Goal: Information Seeking & Learning: Learn about a topic

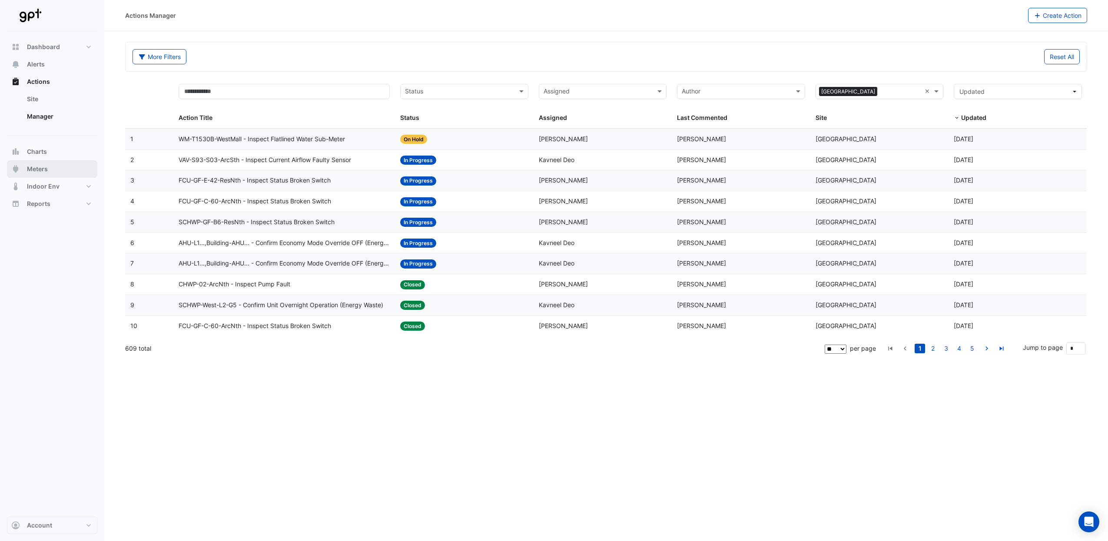
click at [47, 169] on span "Meters" at bounding box center [37, 169] width 21 height 9
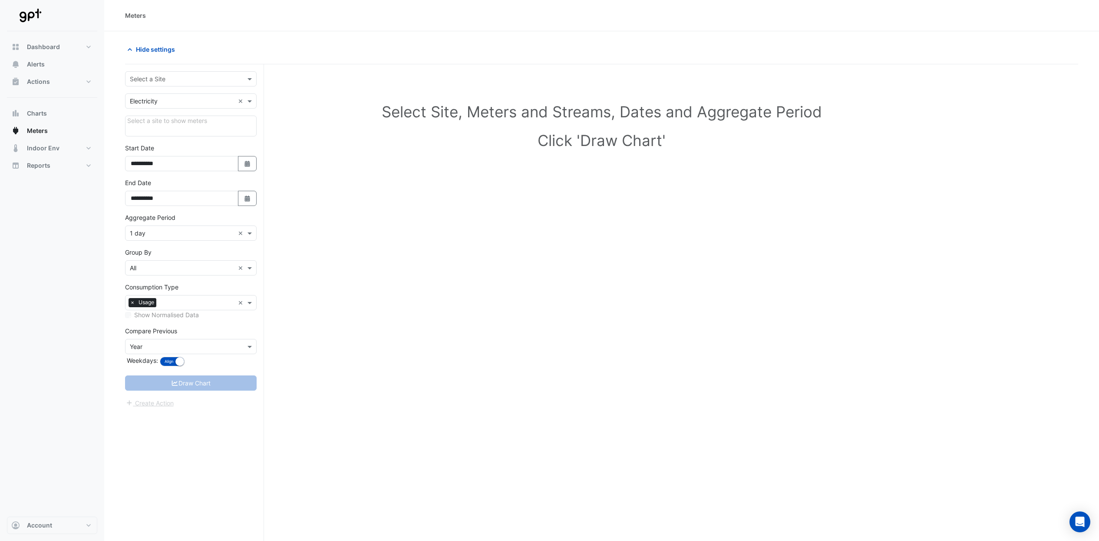
click at [221, 81] on input "text" at bounding box center [182, 79] width 105 height 9
click at [193, 156] on span "[GEOGRAPHIC_DATA]" at bounding box center [162, 156] width 61 height 7
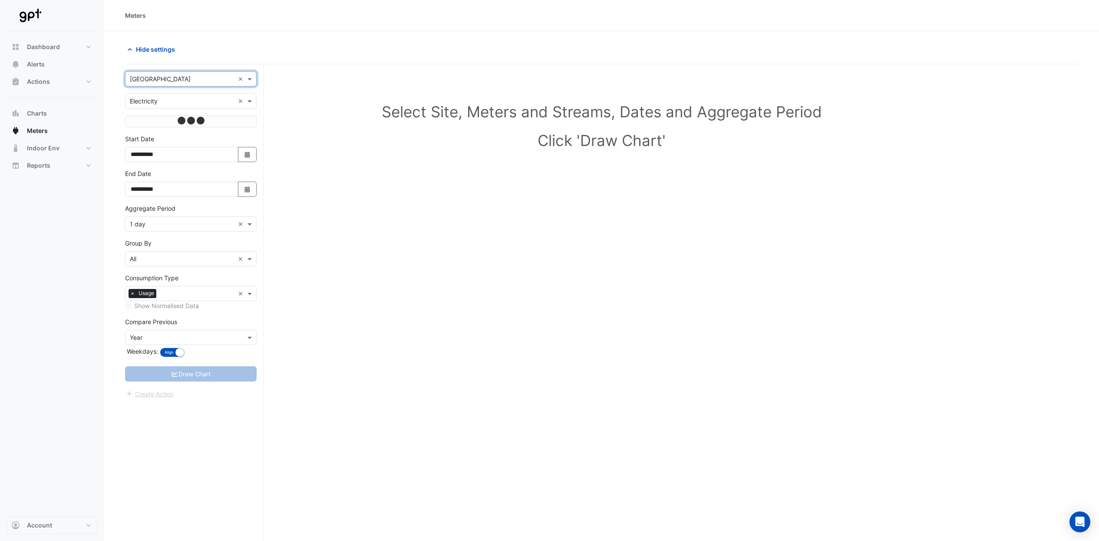
click at [252, 102] on span at bounding box center [250, 100] width 11 height 9
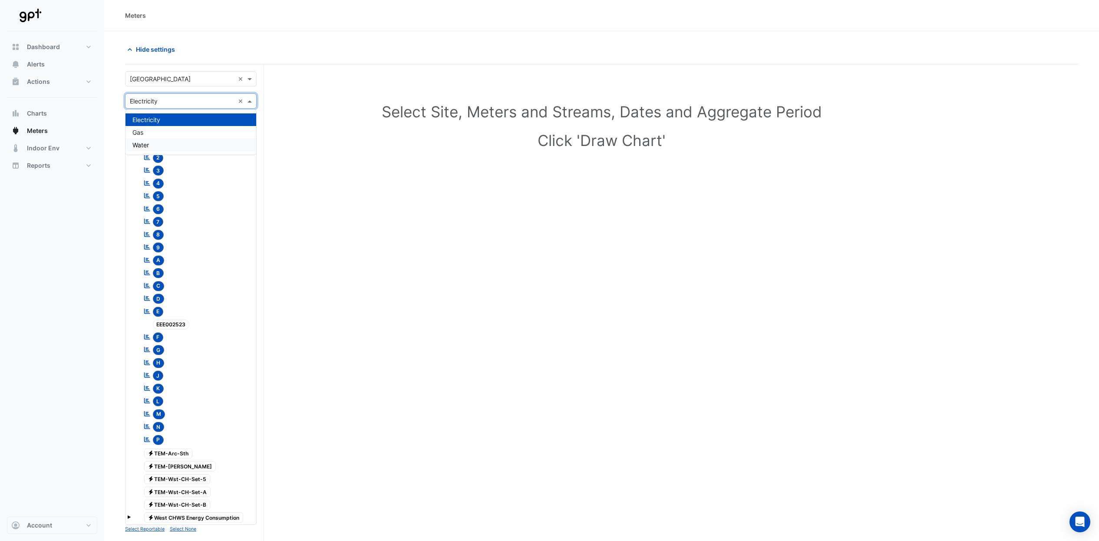
click at [166, 149] on div "Water" at bounding box center [191, 145] width 131 height 13
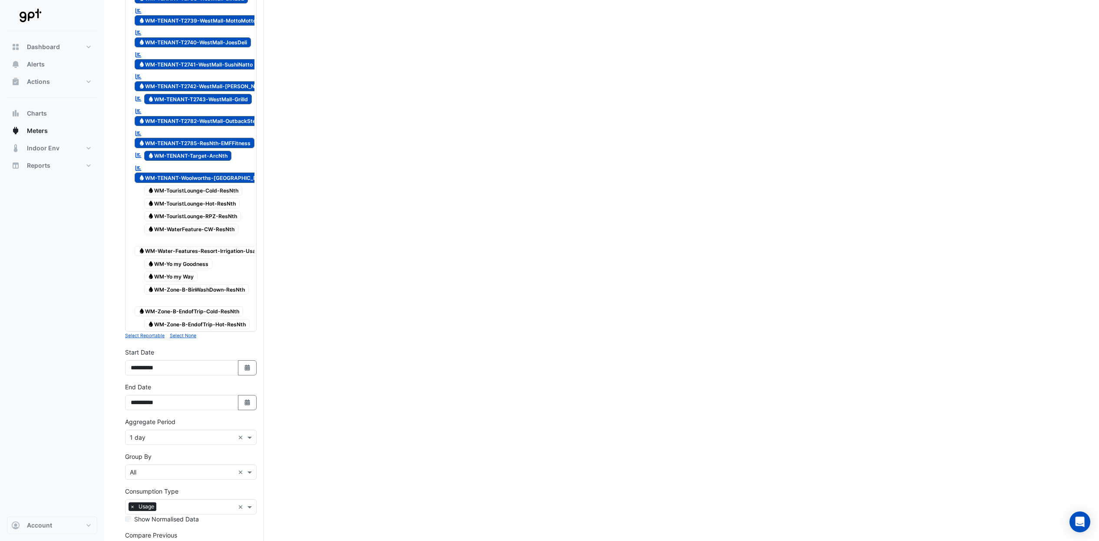
scroll to position [2403, 0]
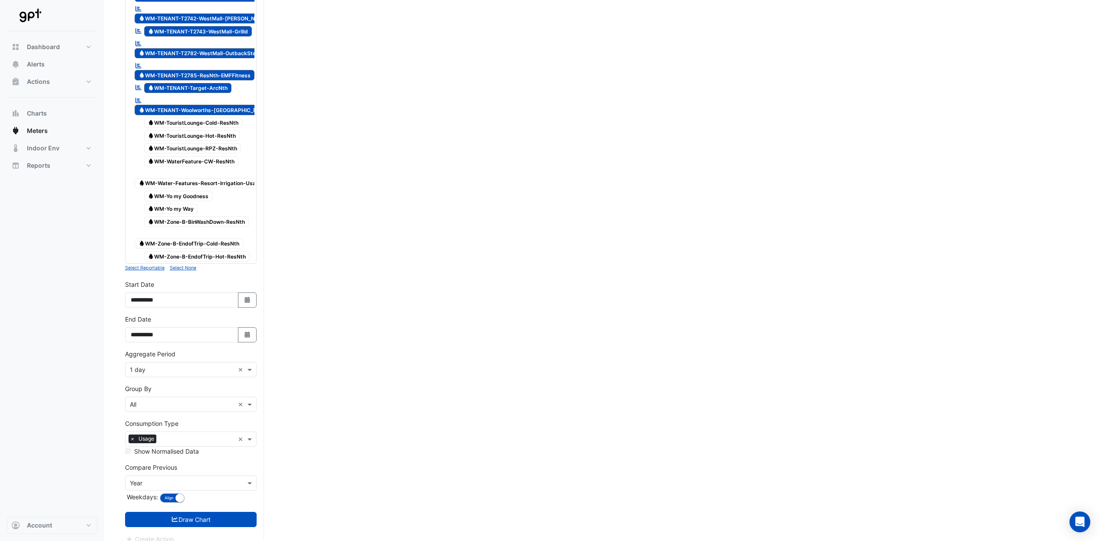
click at [193, 265] on small "Select None" at bounding box center [183, 268] width 26 height 6
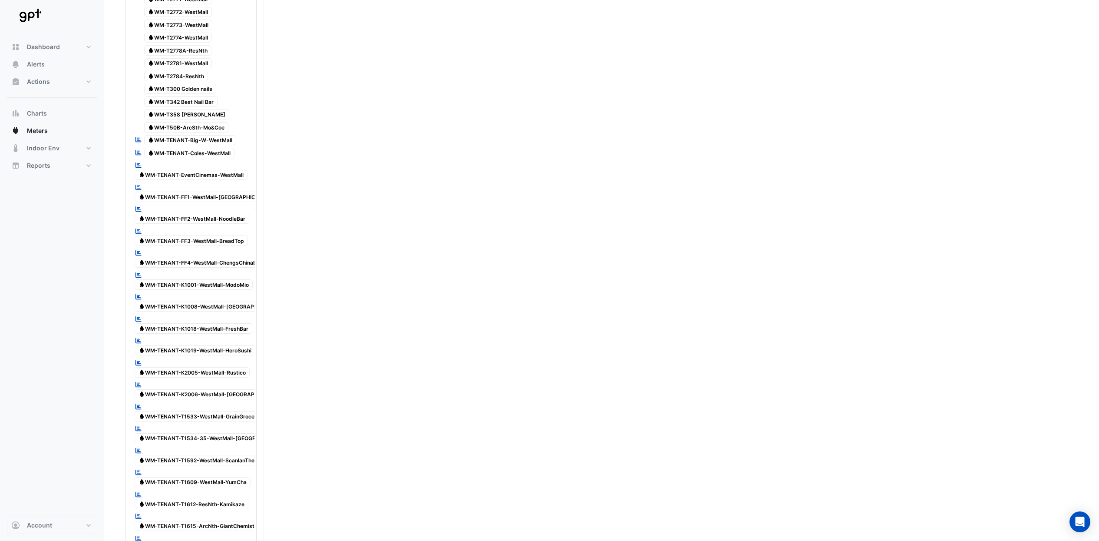
scroll to position [28, 0]
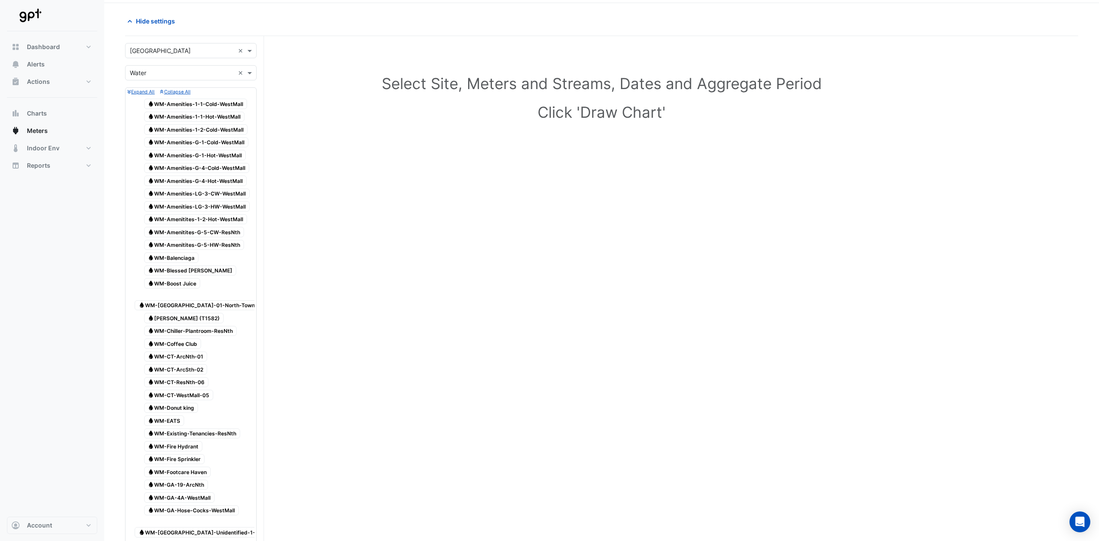
click at [207, 269] on span "Water WM-Blessed [PERSON_NAME]" at bounding box center [190, 270] width 93 height 10
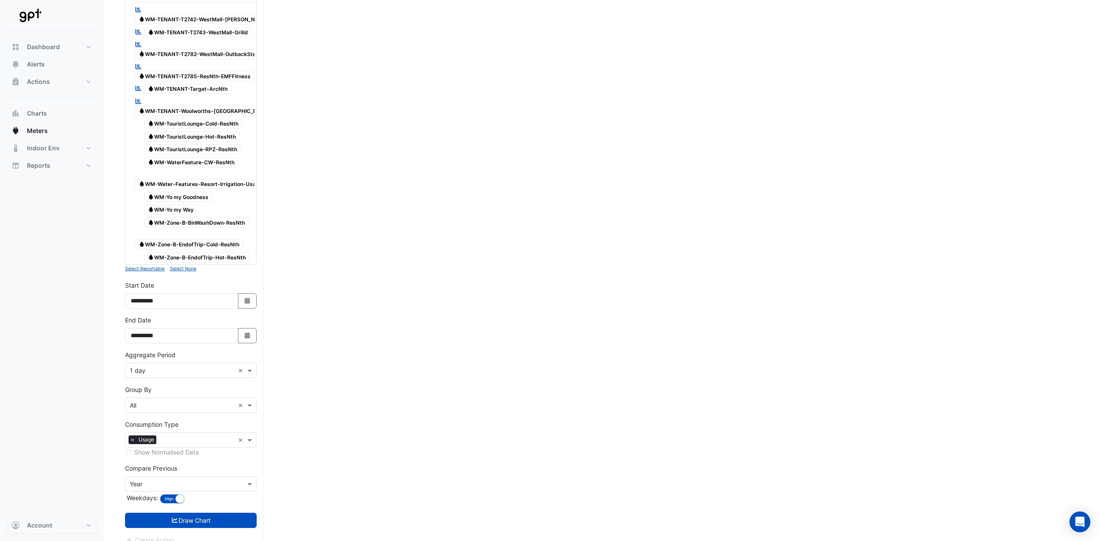
scroll to position [2403, 0]
click at [246, 296] on fa-icon "Select Date" at bounding box center [248, 299] width 8 height 7
select select "*"
select select "****"
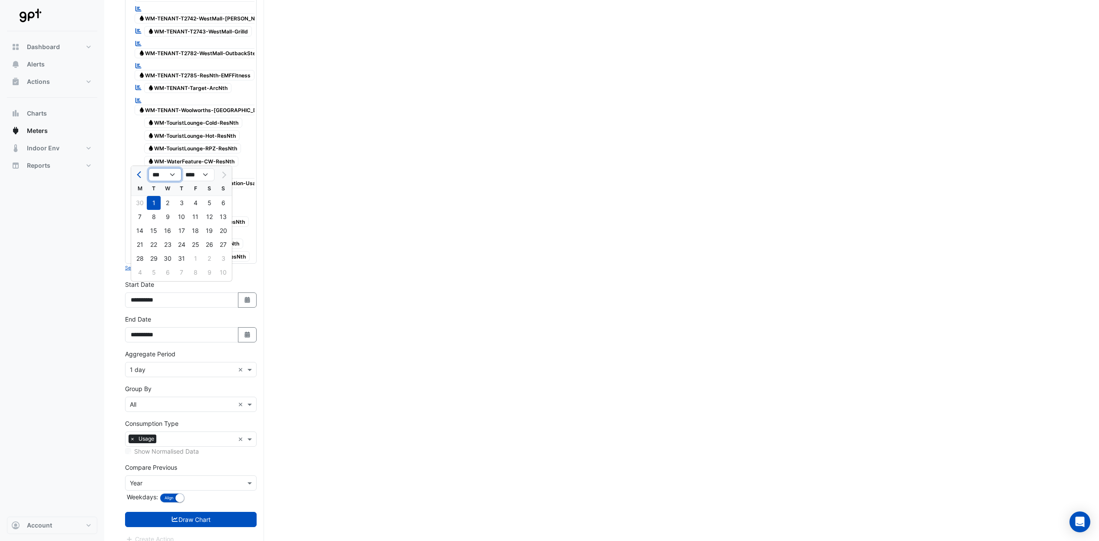
click at [169, 171] on select "*** *** *** *** *** *** ***" at bounding box center [165, 174] width 33 height 13
select select "*"
click at [149, 168] on select "*** *** *** *** *** *** ***" at bounding box center [165, 174] width 33 height 13
click at [179, 200] on div "1" at bounding box center [182, 203] width 14 height 14
type input "**********"
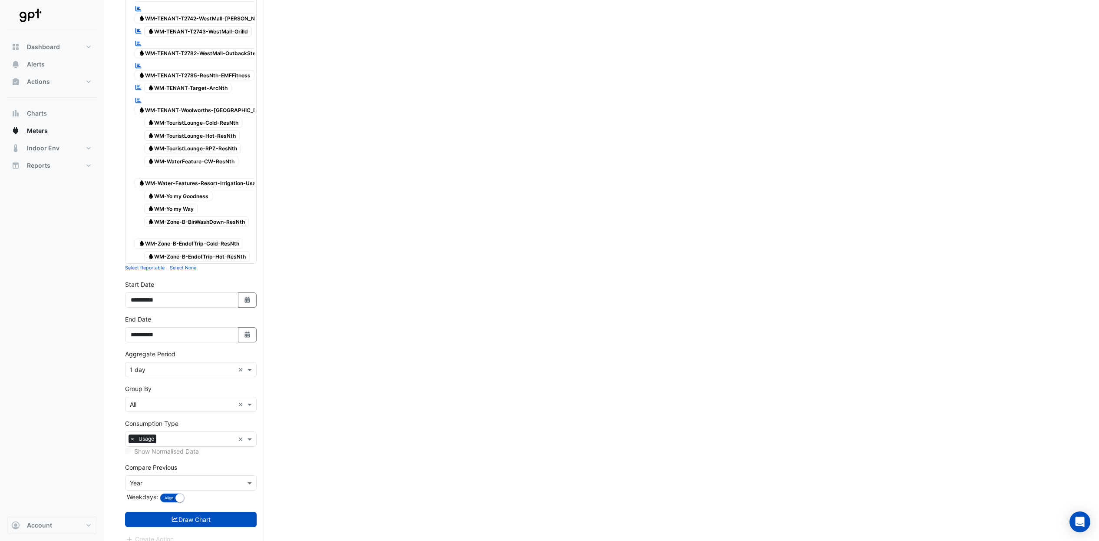
click at [253, 328] on button "Select Date" at bounding box center [247, 334] width 19 height 15
select select "*"
click at [186, 297] on div "31" at bounding box center [182, 293] width 14 height 14
click at [217, 514] on button "Draw Chart" at bounding box center [191, 519] width 132 height 15
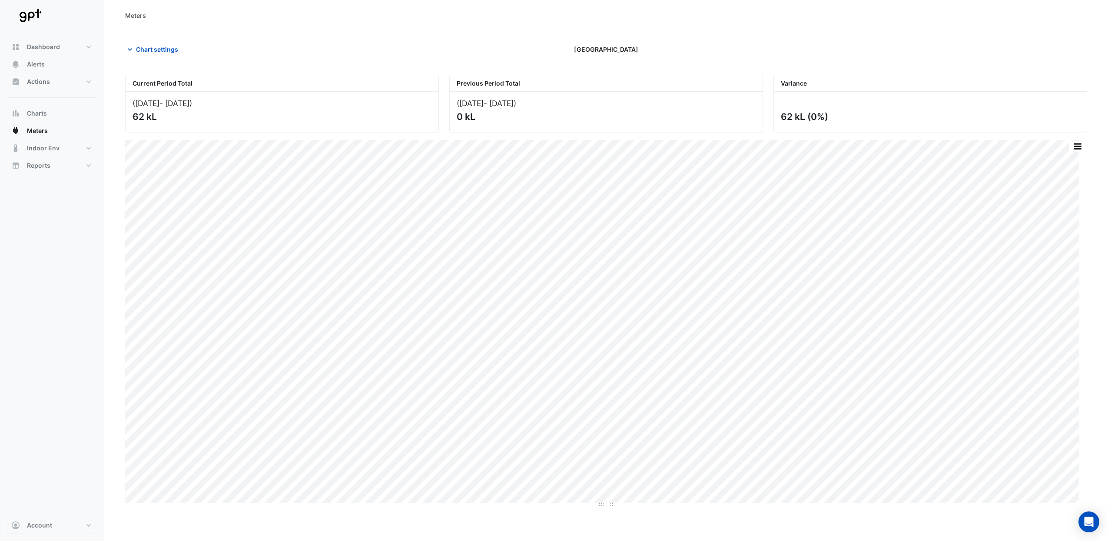
click at [166, 52] on span "Chart settings" at bounding box center [157, 49] width 42 height 9
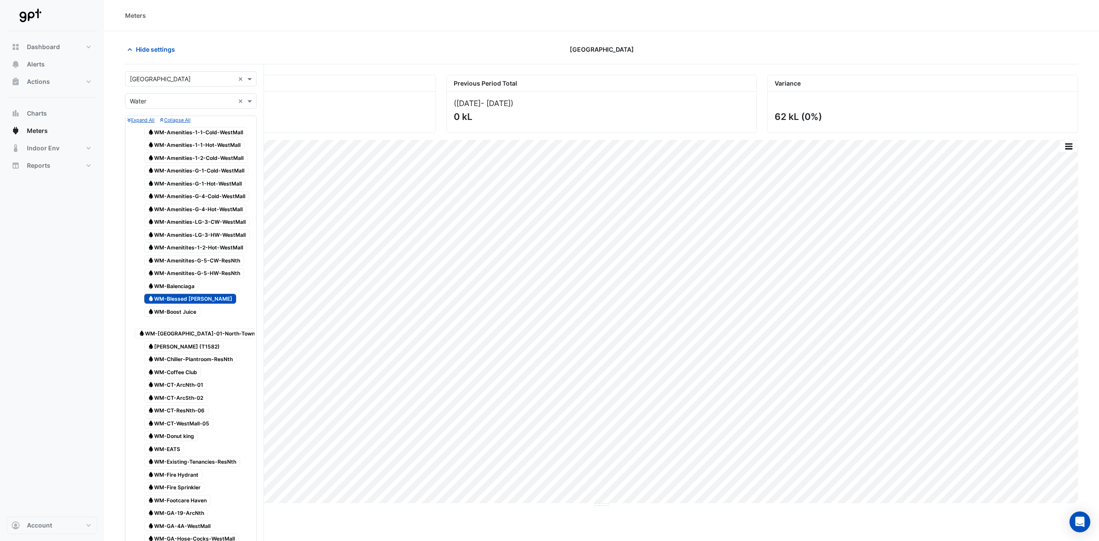
click at [178, 302] on span "Water WM-Blessed [PERSON_NAME]" at bounding box center [190, 299] width 93 height 10
click at [171, 444] on span "Water WM-EATS" at bounding box center [164, 449] width 40 height 10
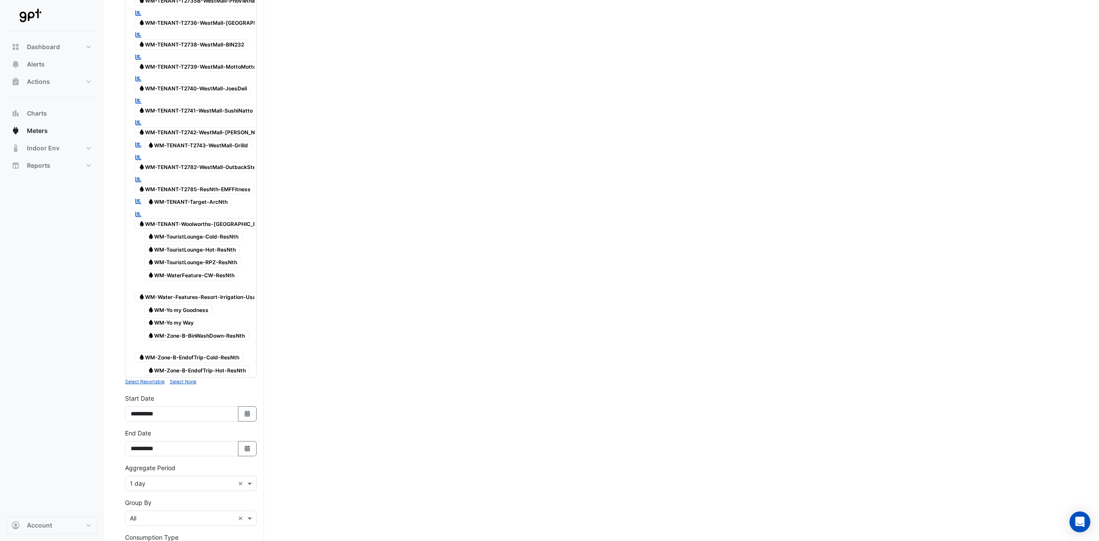
scroll to position [2403, 0]
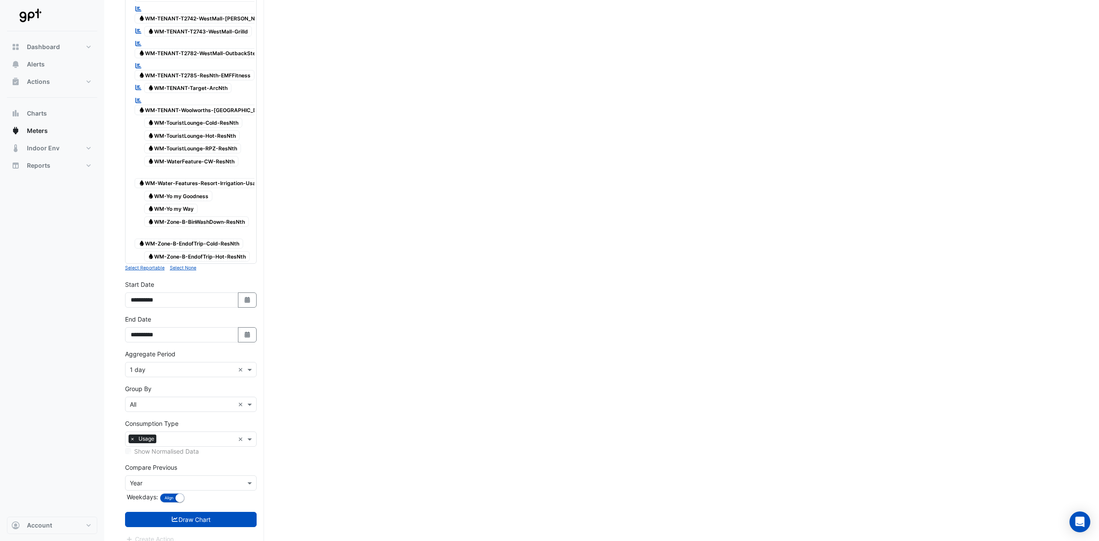
click at [241, 514] on button "Draw Chart" at bounding box center [191, 519] width 132 height 15
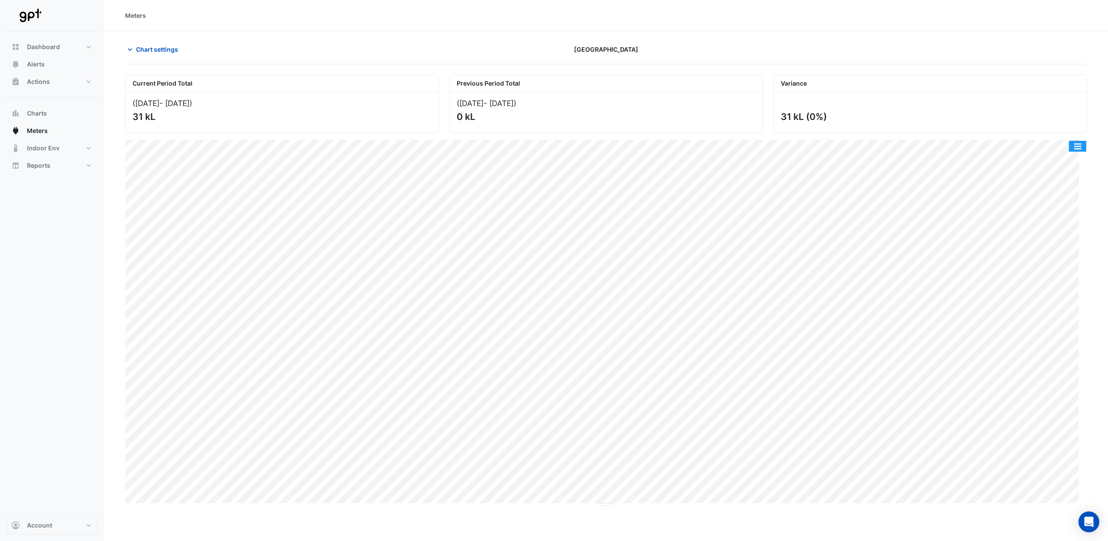
click at [1075, 151] on button "button" at bounding box center [1077, 146] width 17 height 11
click at [1071, 253] on div "Export CSV - Pivot" at bounding box center [1060, 250] width 52 height 21
click at [1076, 149] on button "button" at bounding box center [1077, 146] width 17 height 11
click at [152, 51] on span "Chart settings" at bounding box center [157, 49] width 42 height 9
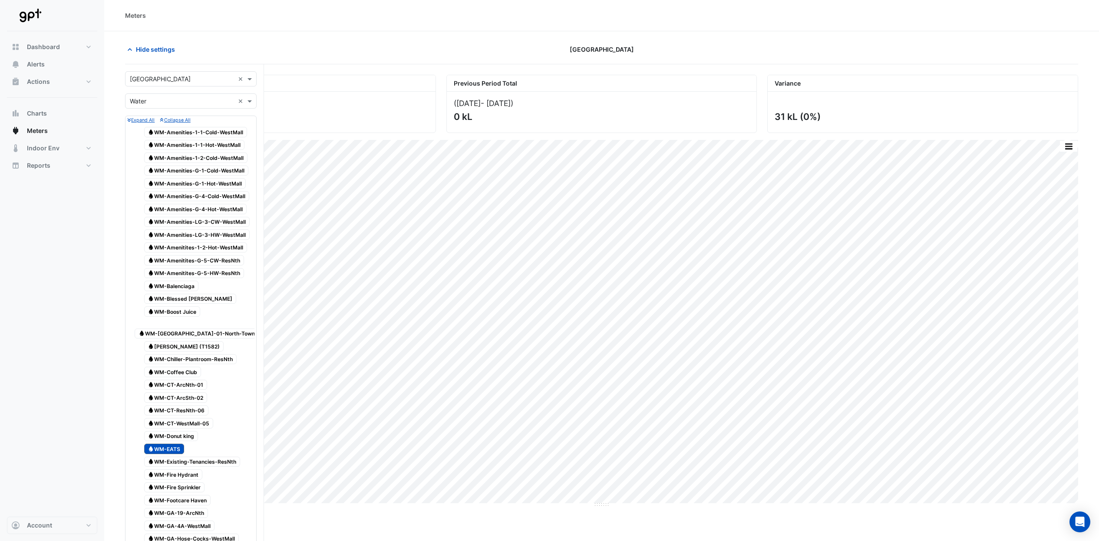
click at [169, 444] on span "Water WM-EATS" at bounding box center [164, 449] width 40 height 10
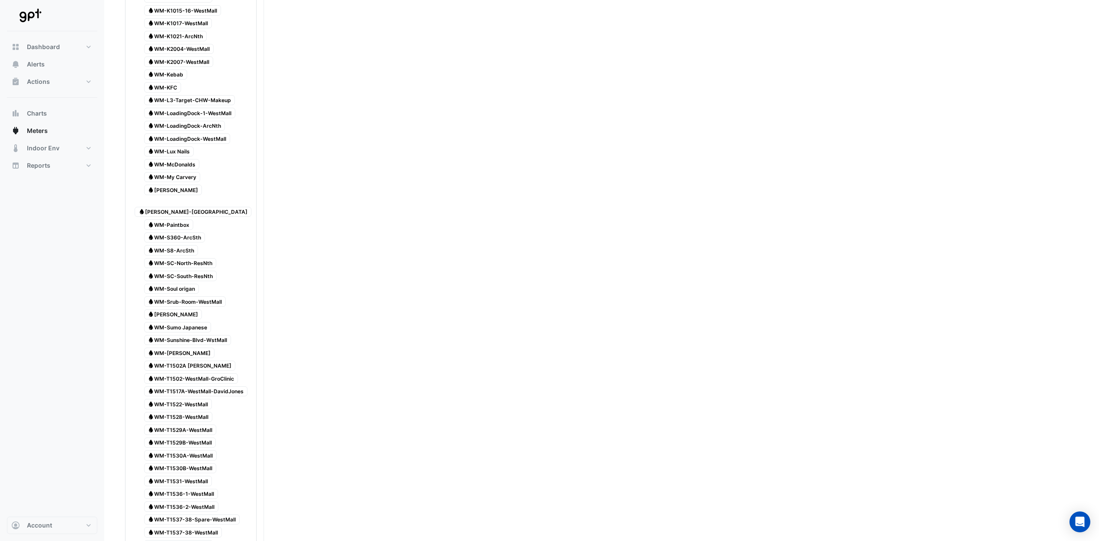
click at [187, 284] on span "Water WM-Soul origan" at bounding box center [171, 289] width 55 height 10
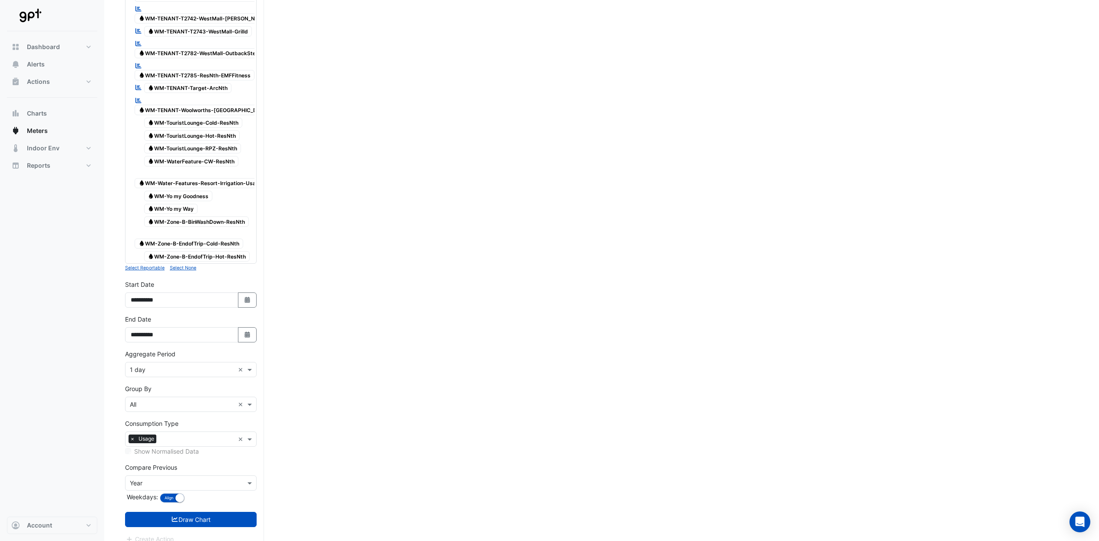
click at [246, 512] on button "Draw Chart" at bounding box center [191, 519] width 132 height 15
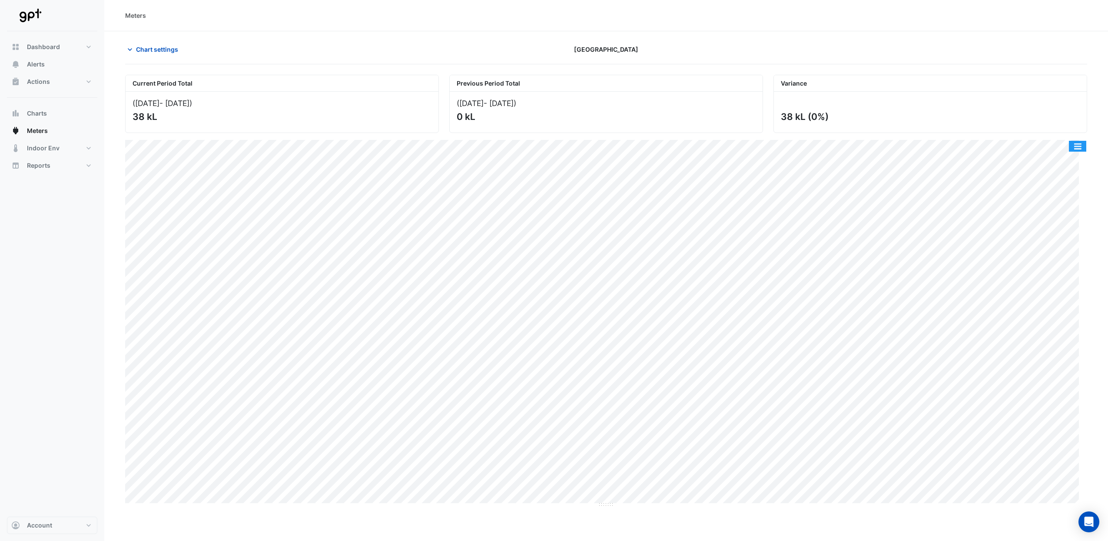
click at [1081, 146] on button "button" at bounding box center [1077, 146] width 17 height 11
click at [1059, 248] on div "Export CSV - Pivot" at bounding box center [1060, 250] width 52 height 21
click at [163, 49] on span "Chart settings" at bounding box center [157, 49] width 42 height 9
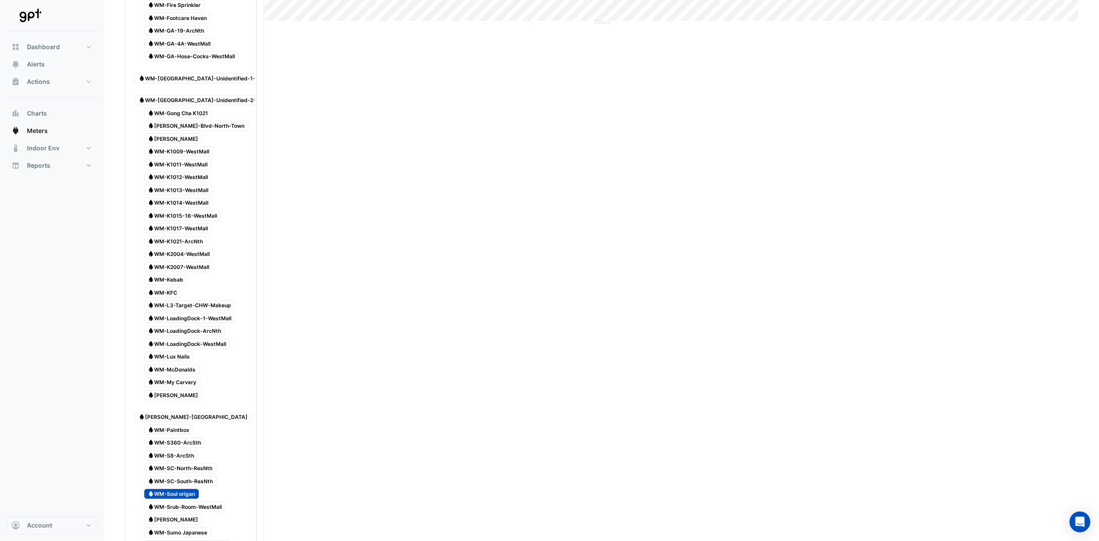
scroll to position [597, 0]
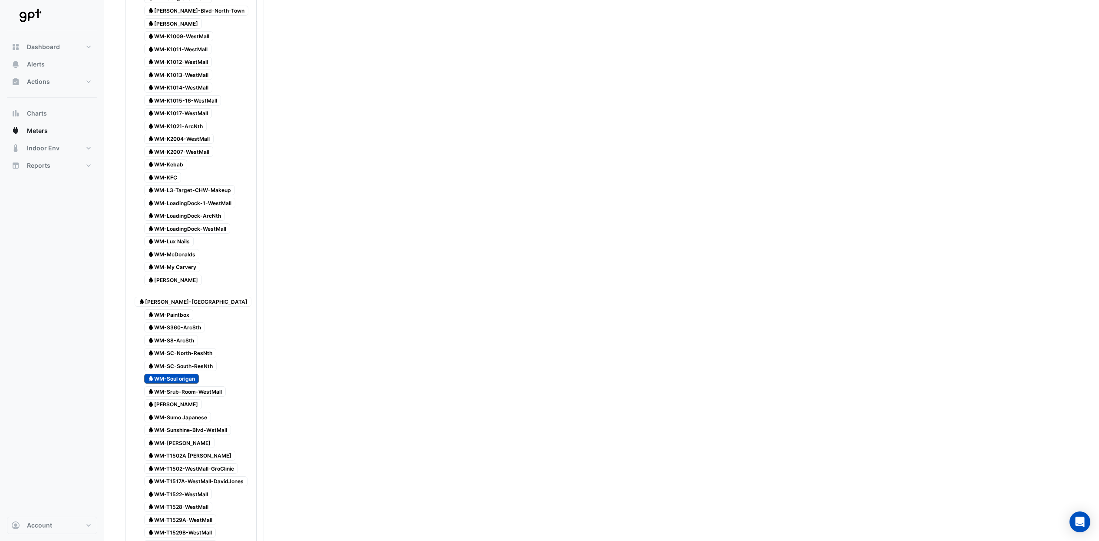
click at [182, 374] on span "Water WM-Soul origan" at bounding box center [171, 379] width 55 height 10
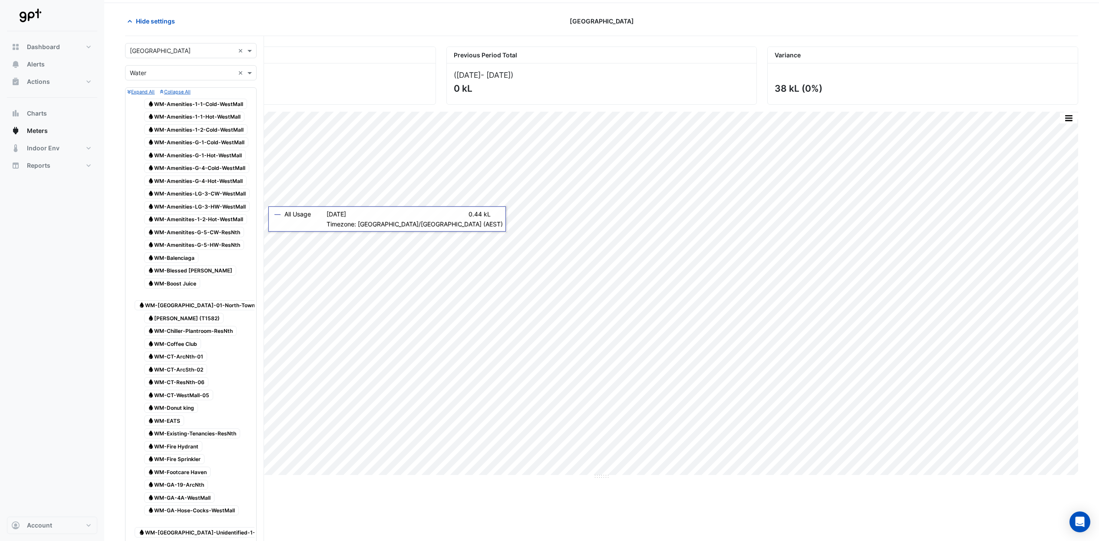
click at [200, 271] on span "Water WM-Blessed [PERSON_NAME]" at bounding box center [190, 270] width 93 height 10
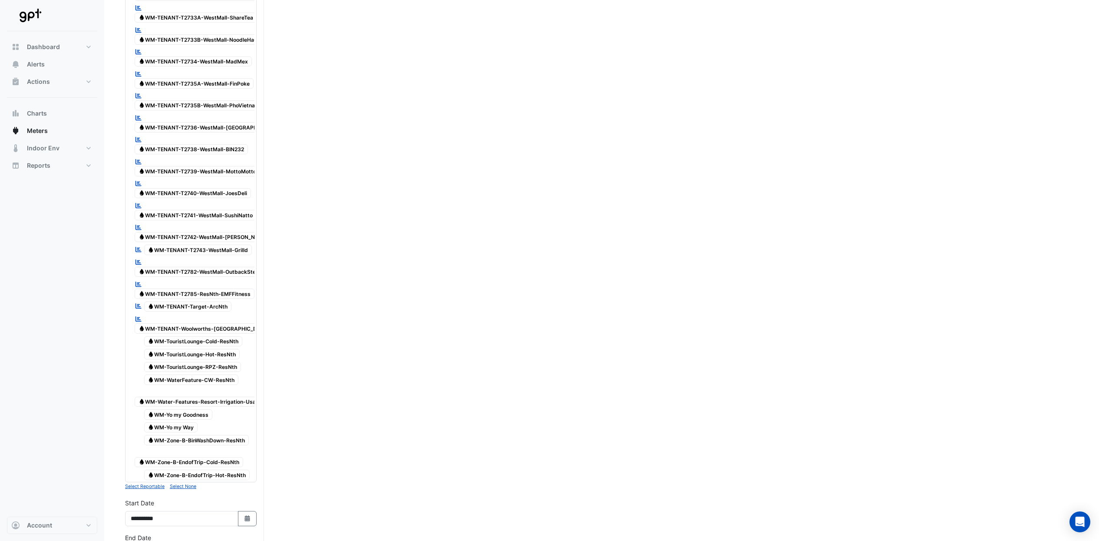
scroll to position [2403, 0]
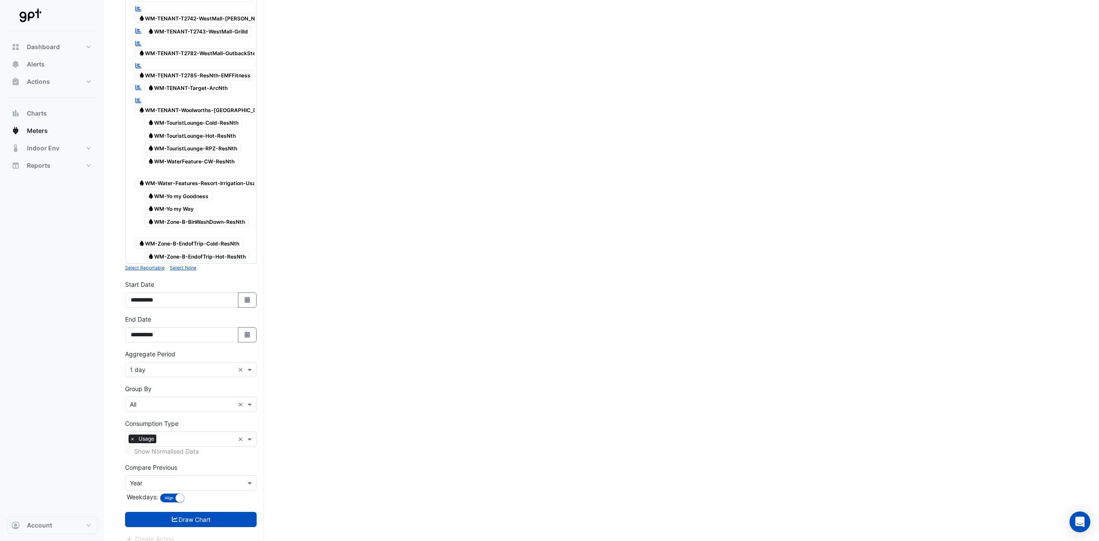
click at [233, 512] on button "Draw Chart" at bounding box center [191, 519] width 132 height 15
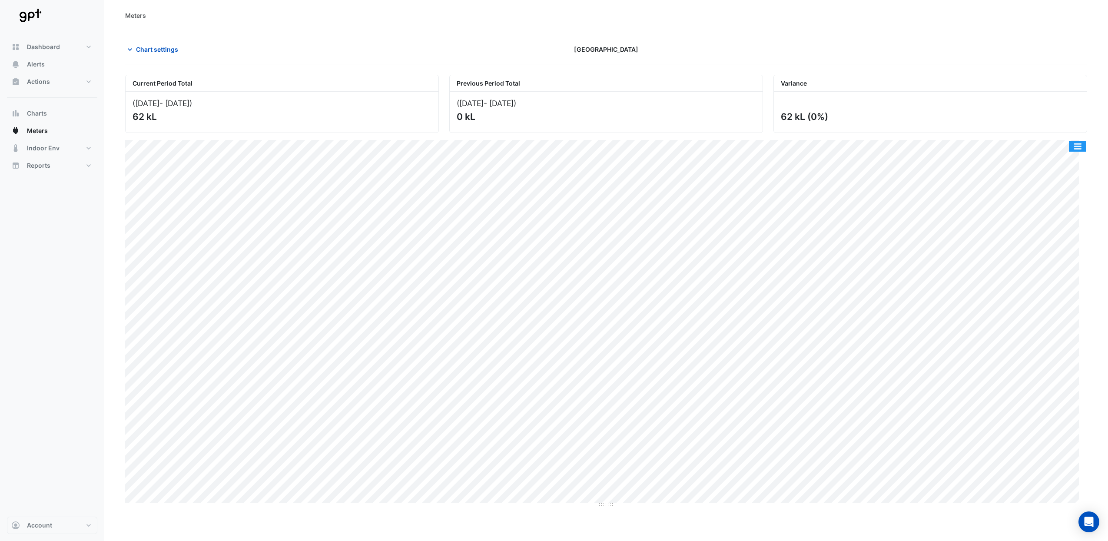
click at [1074, 145] on button "button" at bounding box center [1077, 146] width 17 height 11
click at [1059, 250] on div "Export CSV - Pivot" at bounding box center [1060, 250] width 52 height 21
click at [142, 50] on span "Chart settings" at bounding box center [157, 49] width 42 height 9
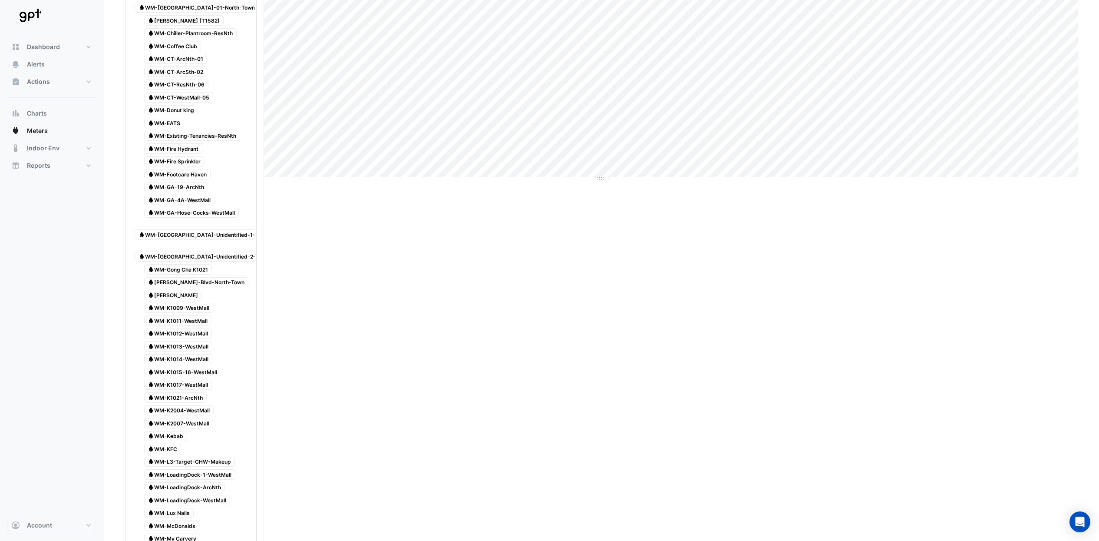
scroll to position [109, 0]
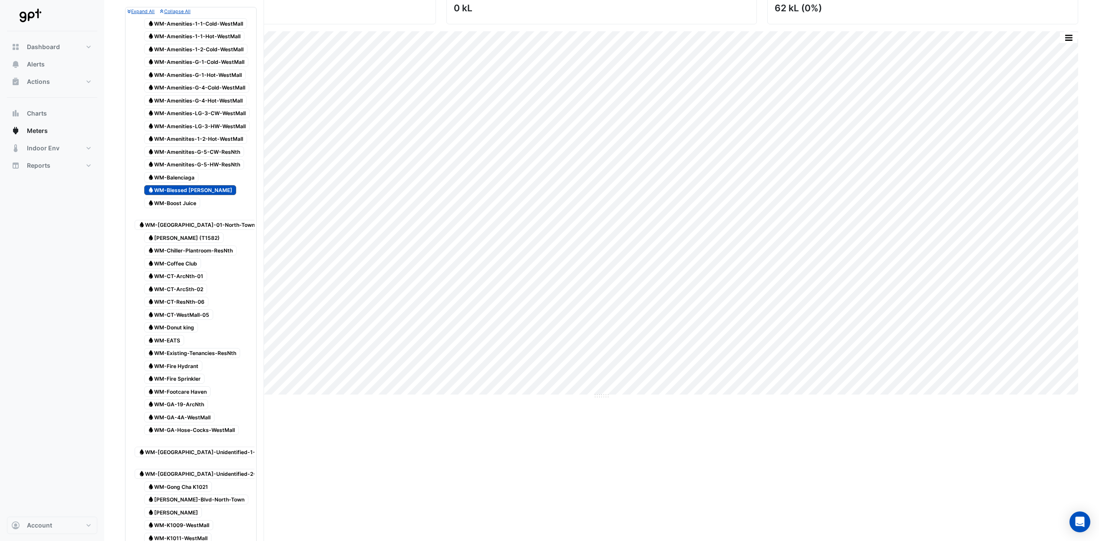
click at [183, 188] on span "Water WM-Blessed [PERSON_NAME]" at bounding box center [190, 190] width 93 height 10
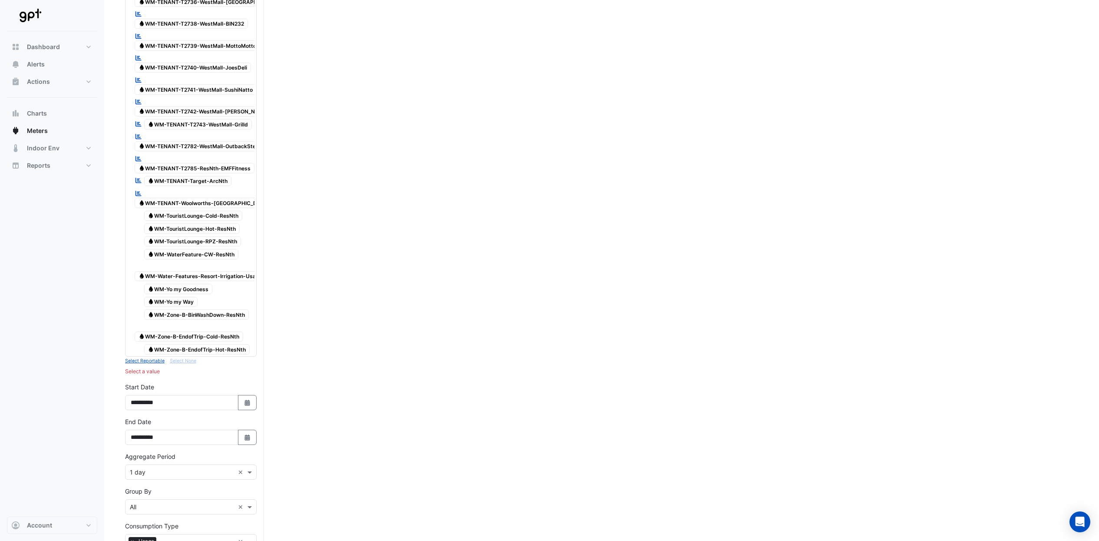
click at [187, 297] on span "Water WM-Yo my Way" at bounding box center [171, 302] width 54 height 10
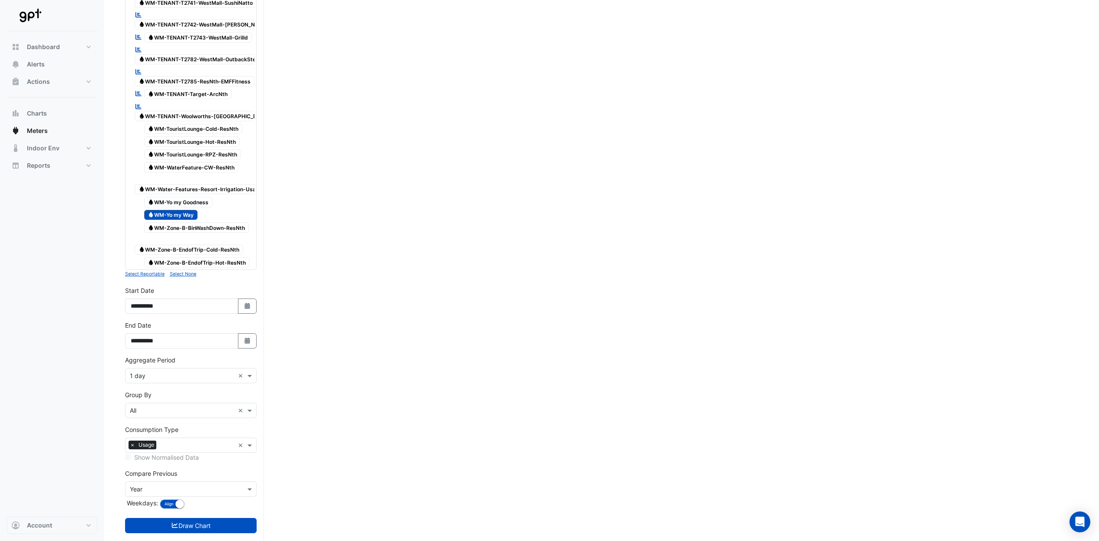
scroll to position [2403, 0]
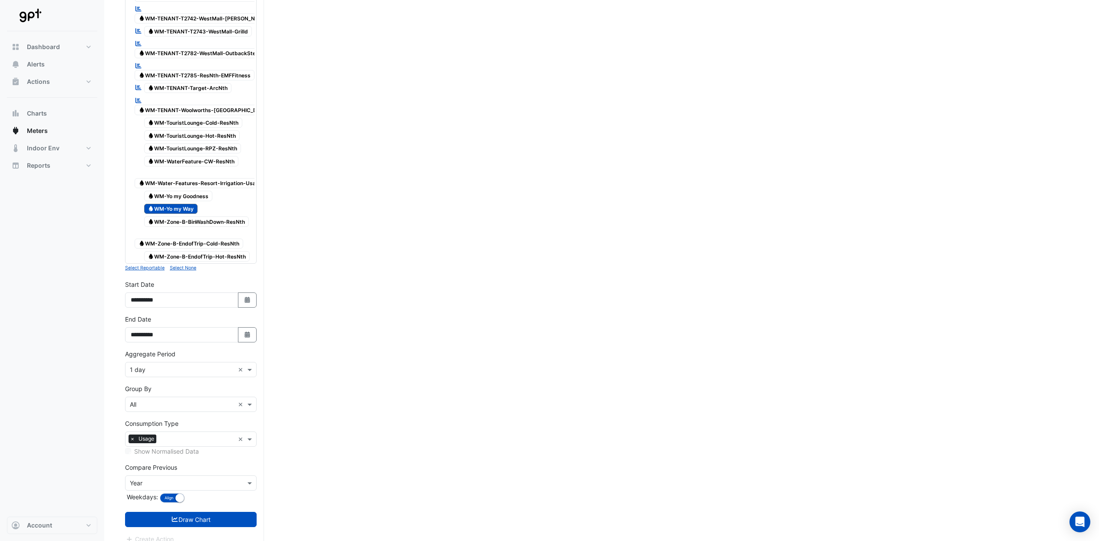
click at [232, 512] on button "Draw Chart" at bounding box center [191, 519] width 132 height 15
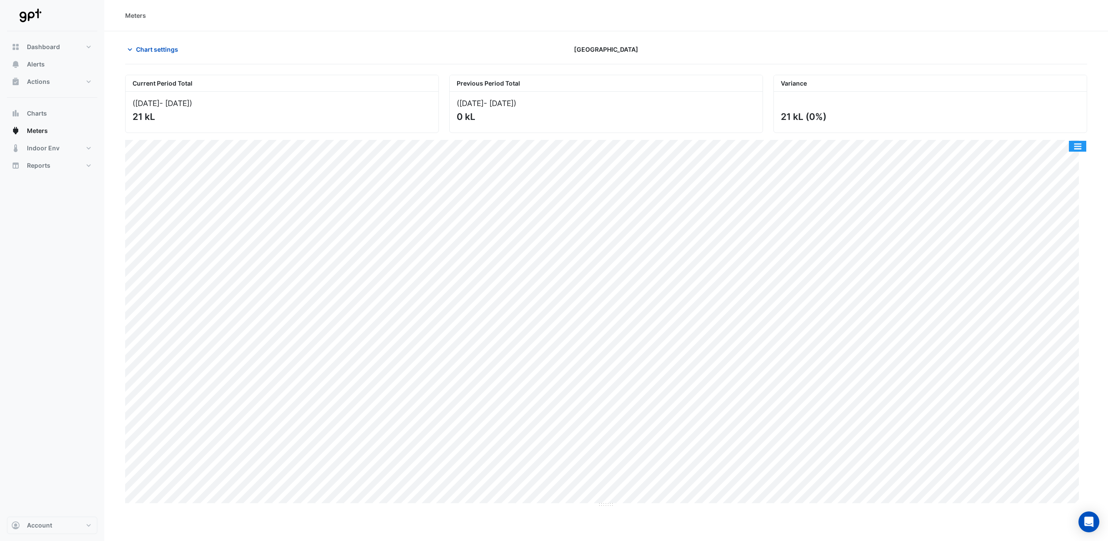
click at [1077, 149] on button "button" at bounding box center [1077, 146] width 17 height 11
click at [1061, 247] on div "Export CSV - Pivot" at bounding box center [1060, 250] width 52 height 21
drag, startPoint x: 162, startPoint y: 45, endPoint x: 169, endPoint y: 59, distance: 15.2
click at [162, 45] on span "Chart settings" at bounding box center [157, 49] width 42 height 9
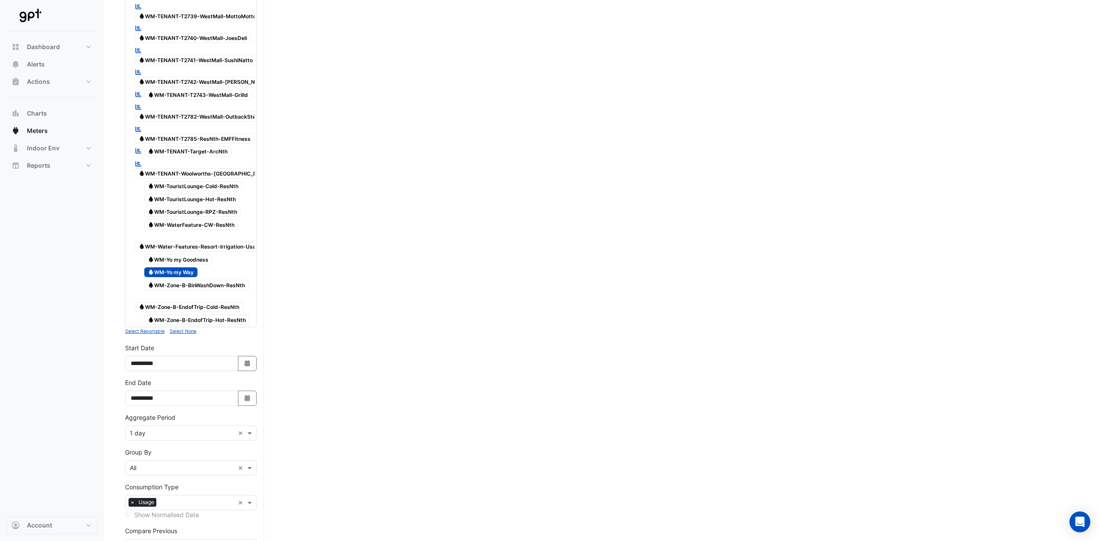
scroll to position [2403, 0]
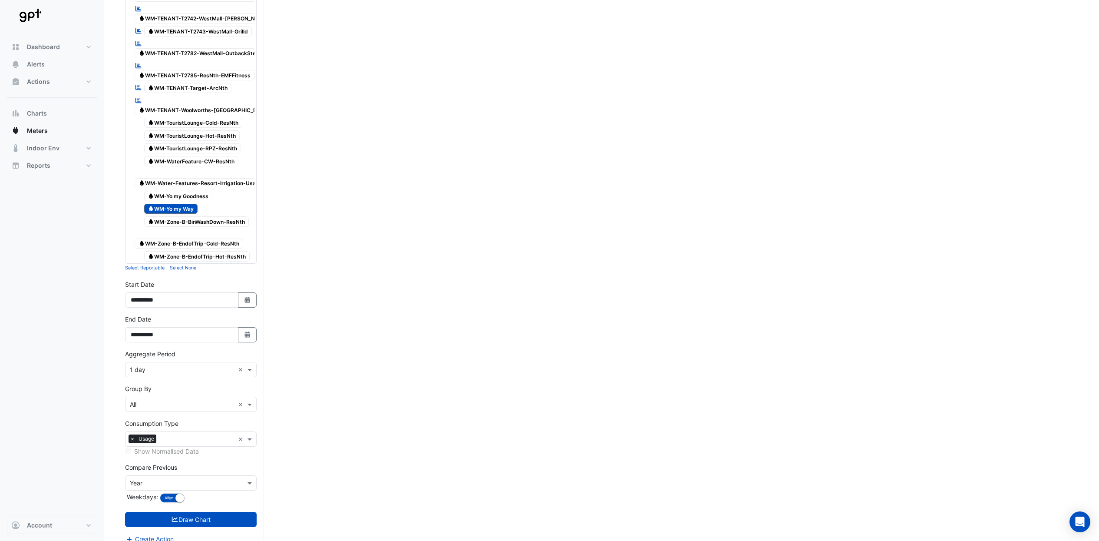
click at [174, 204] on span "Water WM-Yo my Way" at bounding box center [171, 209] width 54 height 10
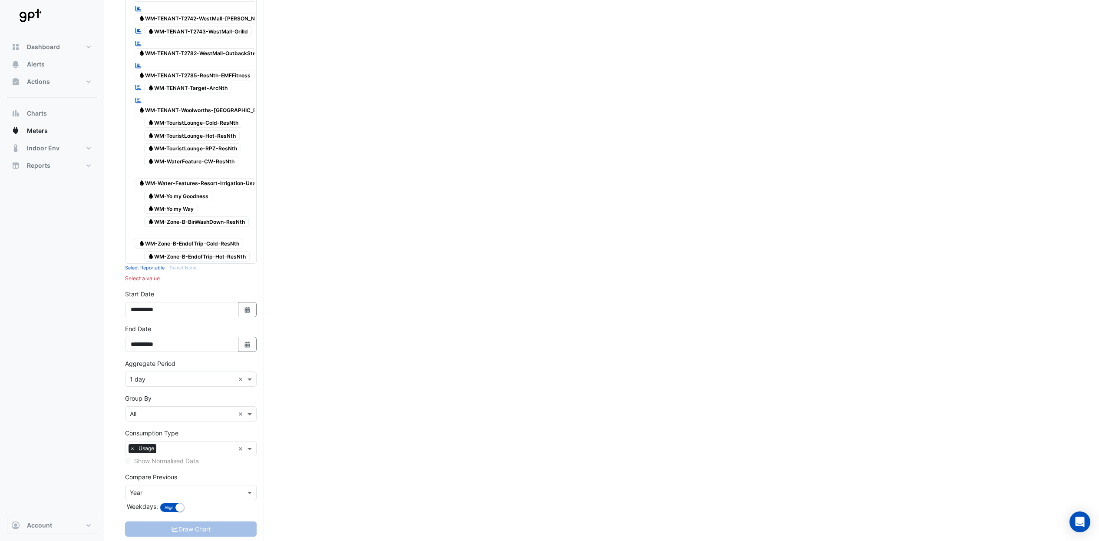
scroll to position [156, 0]
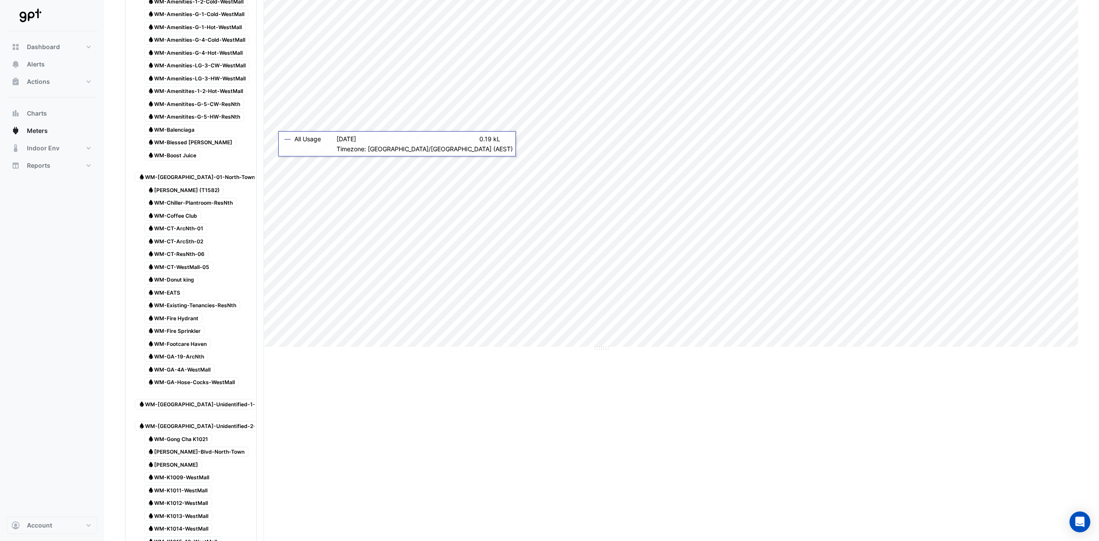
click at [171, 275] on span "Water WM-Donut king" at bounding box center [171, 280] width 54 height 10
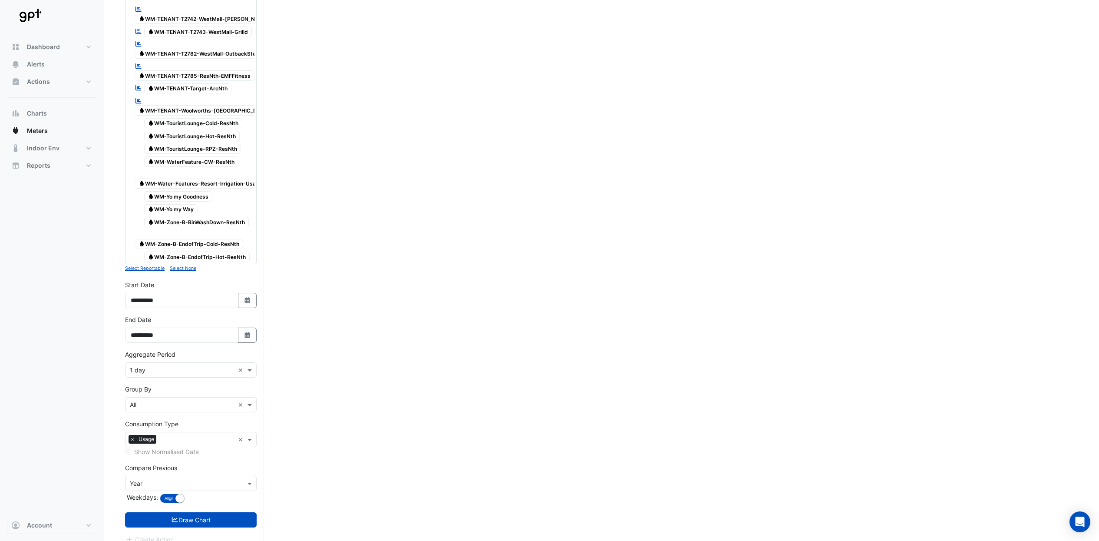
scroll to position [2403, 0]
click at [222, 512] on button "Draw Chart" at bounding box center [191, 519] width 132 height 15
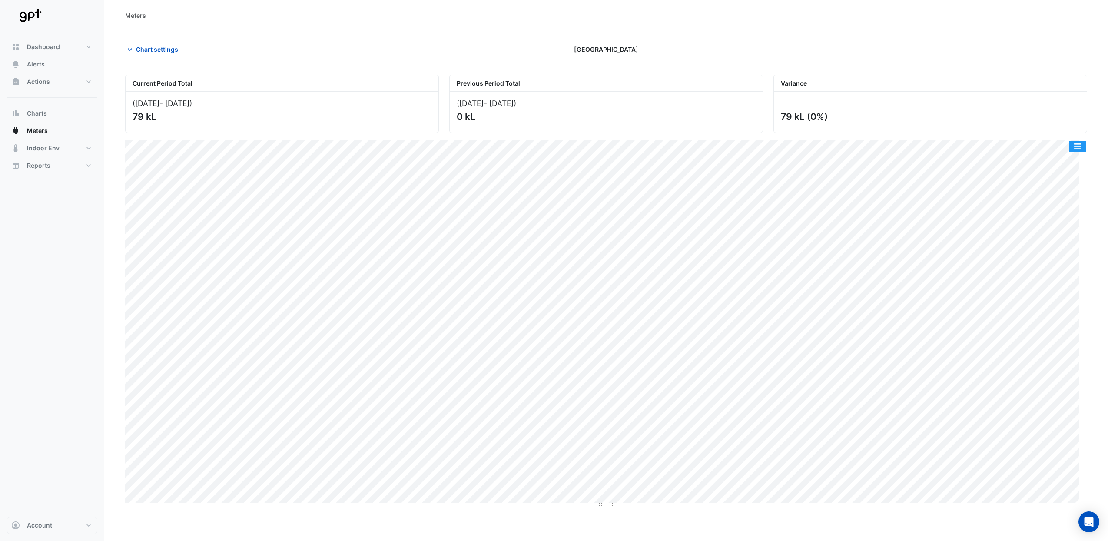
click at [1083, 149] on button "button" at bounding box center [1077, 146] width 17 height 11
click at [1053, 247] on div "Export CSV - Pivot" at bounding box center [1060, 250] width 52 height 21
click at [147, 50] on span "Chart settings" at bounding box center [157, 49] width 42 height 9
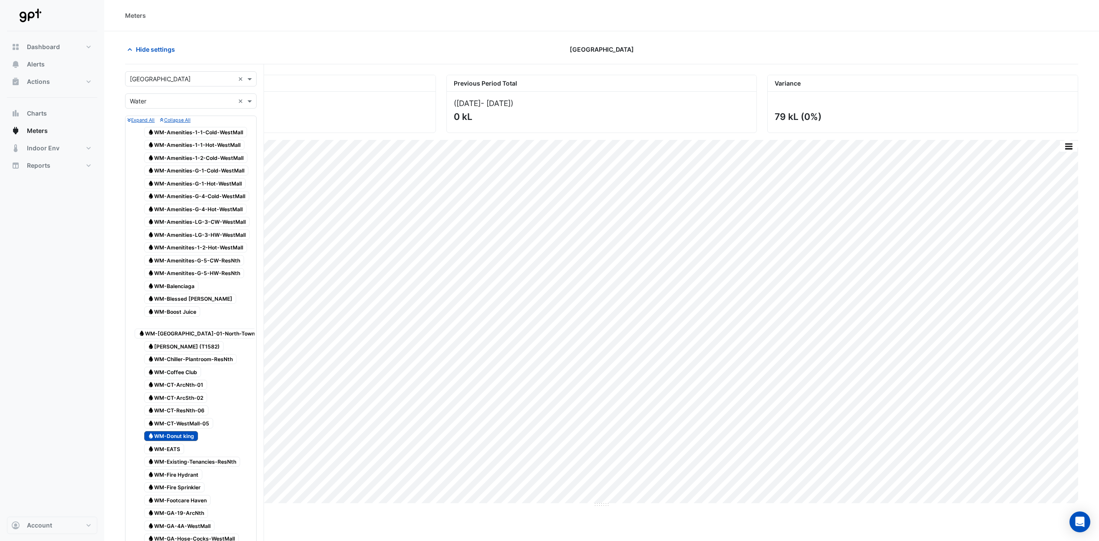
click at [170, 431] on span "Water WM-Donut king" at bounding box center [171, 436] width 54 height 10
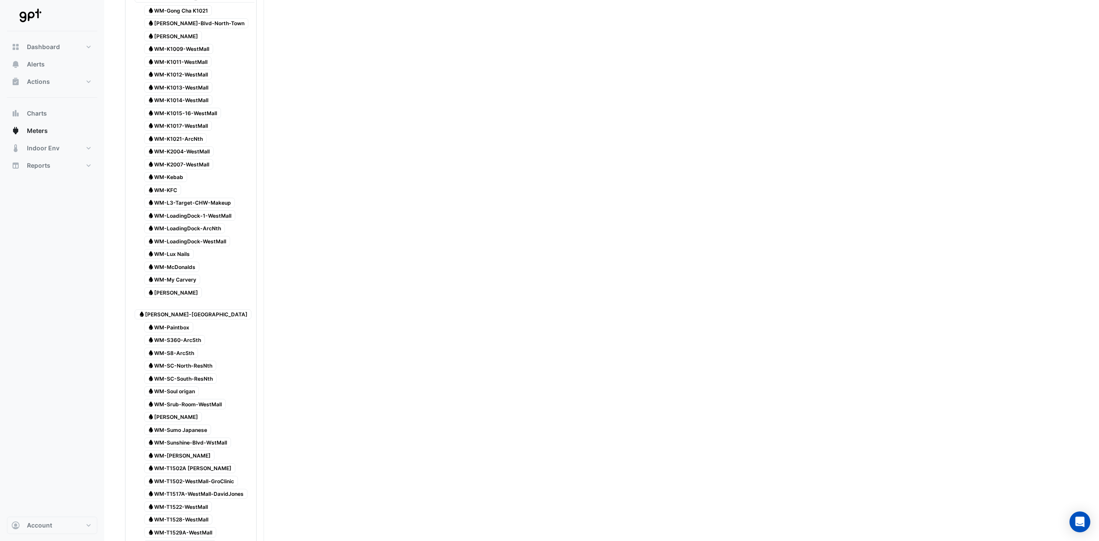
click at [187, 275] on span "Water WM-My Carvery" at bounding box center [172, 280] width 56 height 10
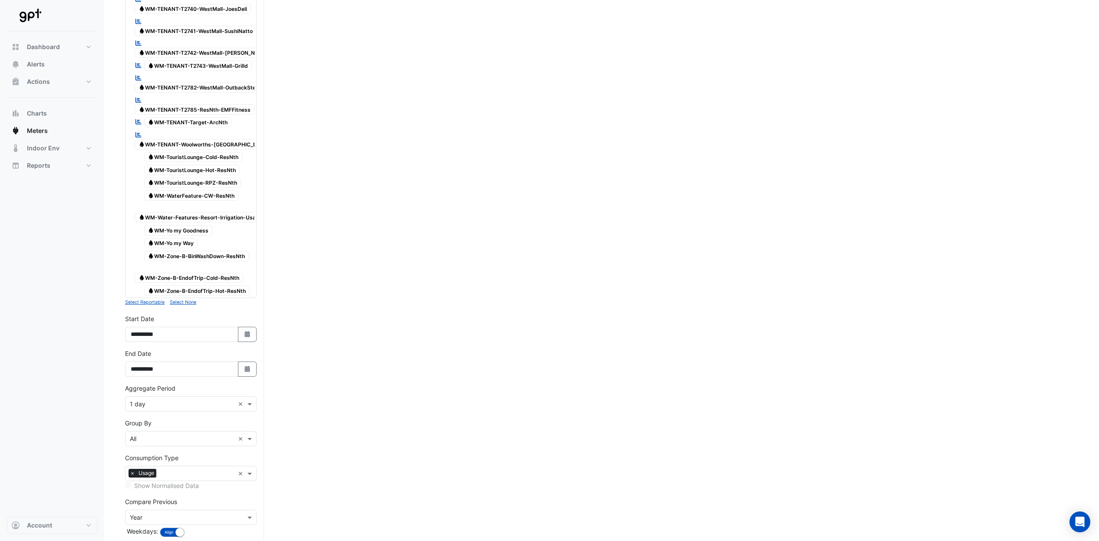
scroll to position [2403, 0]
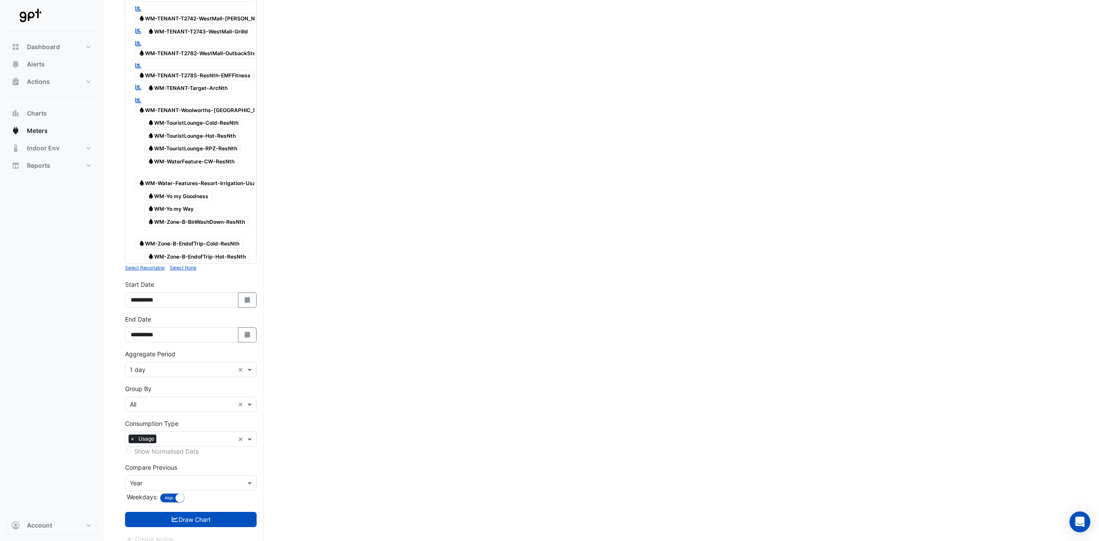
click at [230, 512] on button "Draw Chart" at bounding box center [191, 519] width 132 height 15
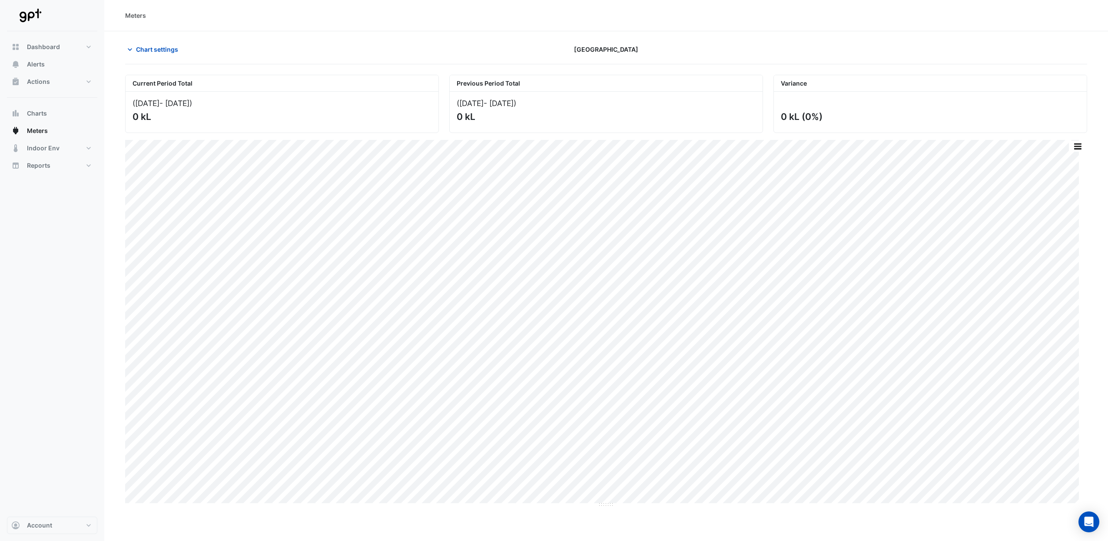
click at [158, 50] on span "Chart settings" at bounding box center [157, 49] width 42 height 9
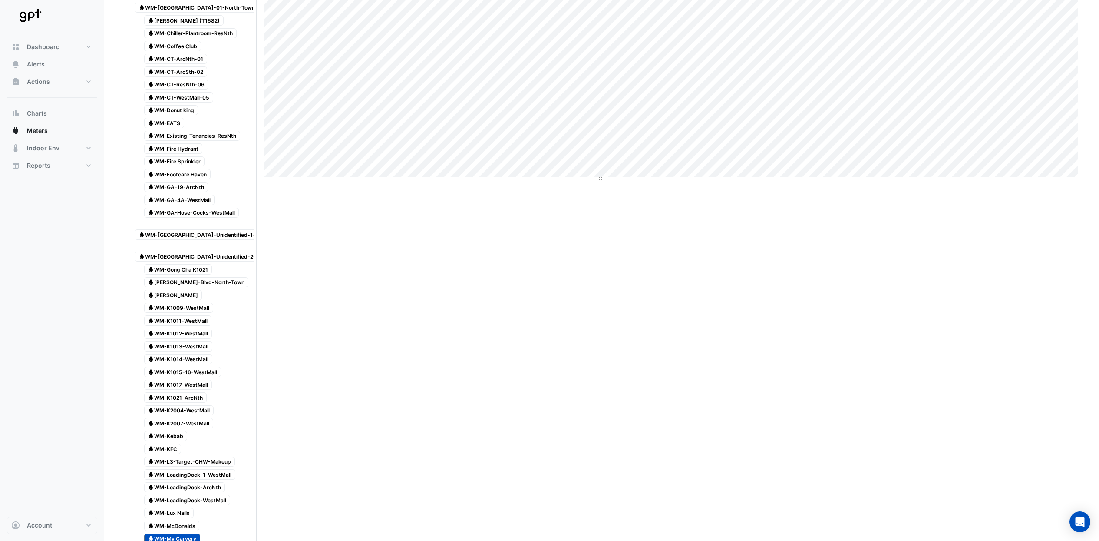
scroll to position [652, 0]
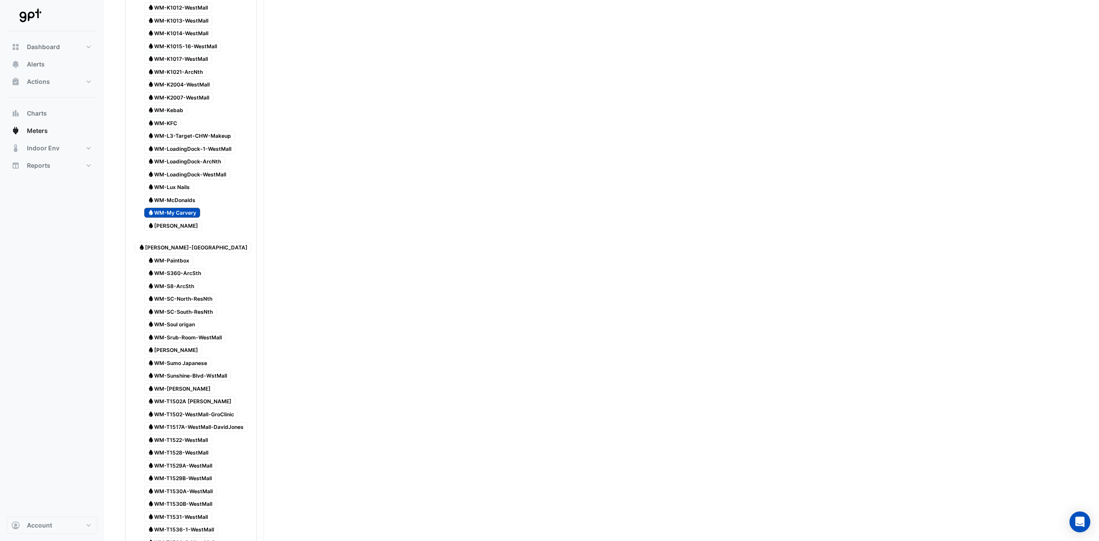
drag, startPoint x: 177, startPoint y: 201, endPoint x: 232, endPoint y: 209, distance: 55.8
click at [178, 208] on span "Water WM-My Carvery" at bounding box center [172, 213] width 56 height 10
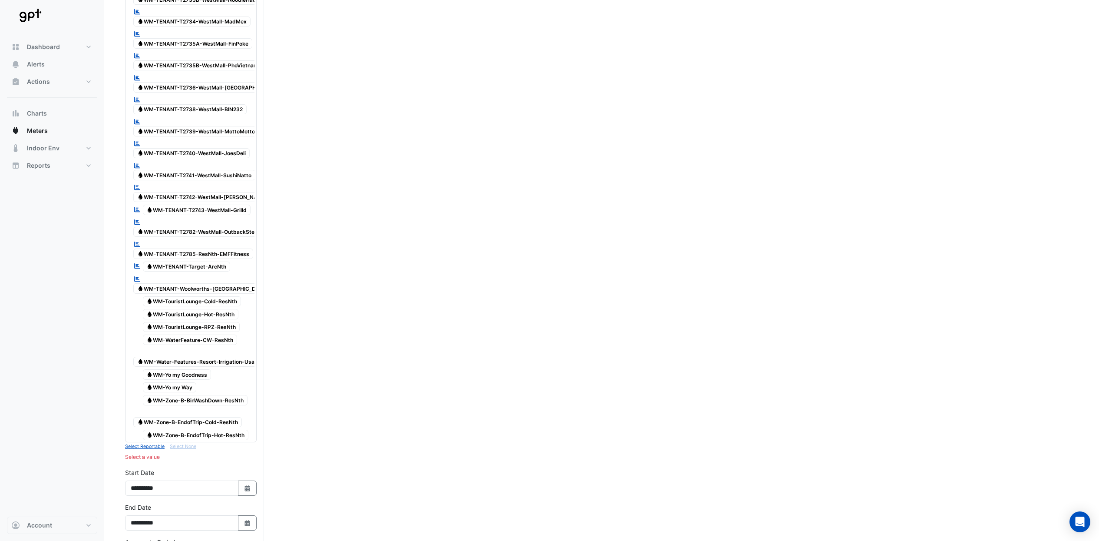
scroll to position [2141, 0]
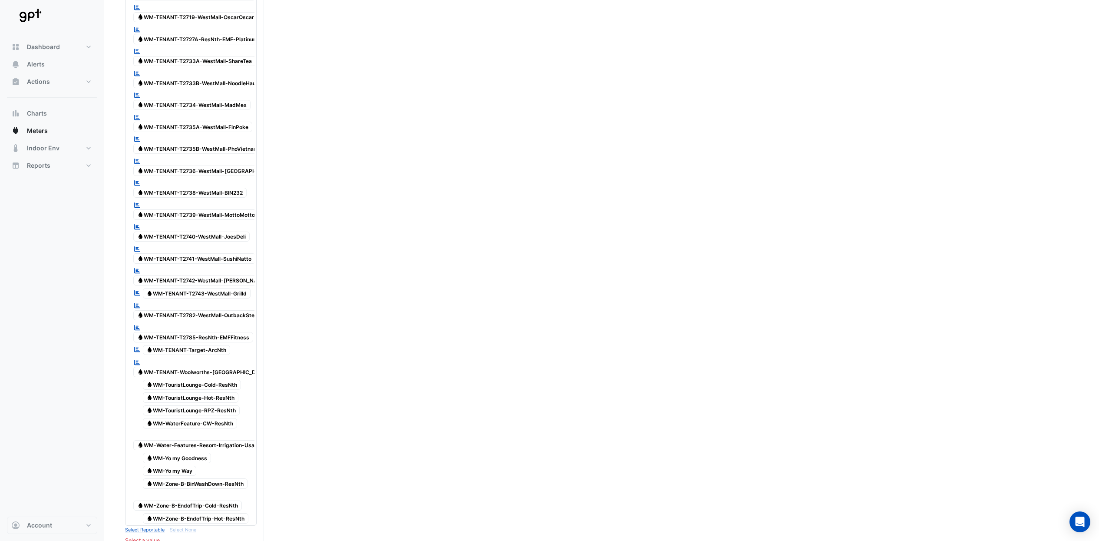
click at [229, 144] on span "Water WM-TENANT-T2735B-WestMall-PhoVietnamese" at bounding box center [202, 149] width 138 height 10
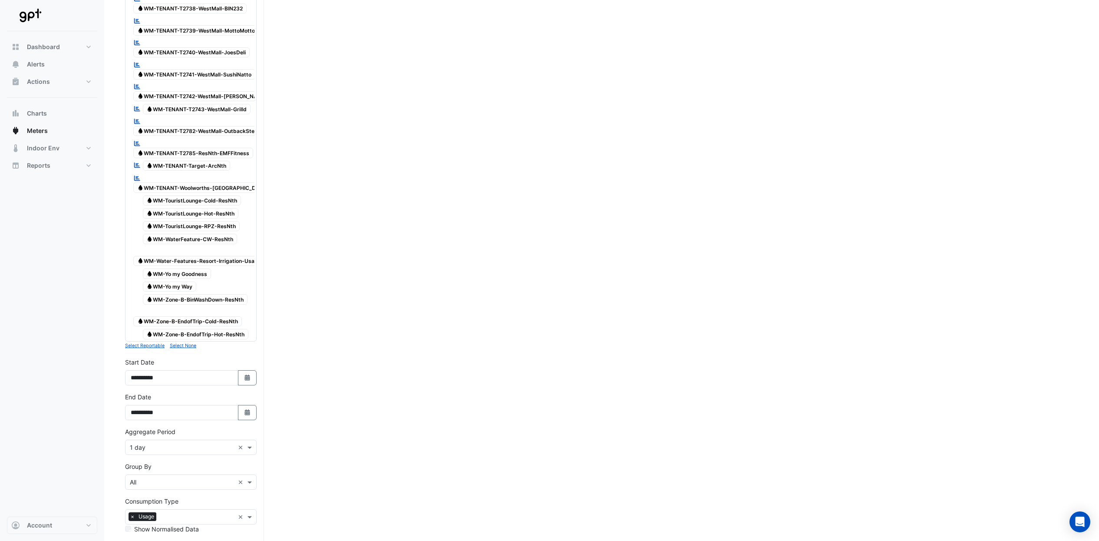
scroll to position [2403, 0]
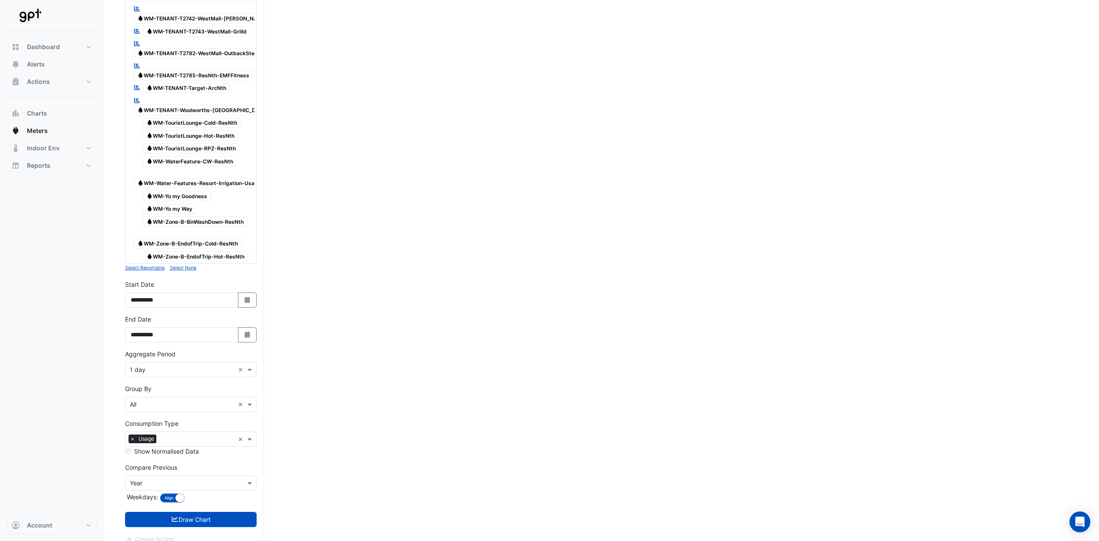
click at [215, 513] on button "Draw Chart" at bounding box center [191, 519] width 132 height 15
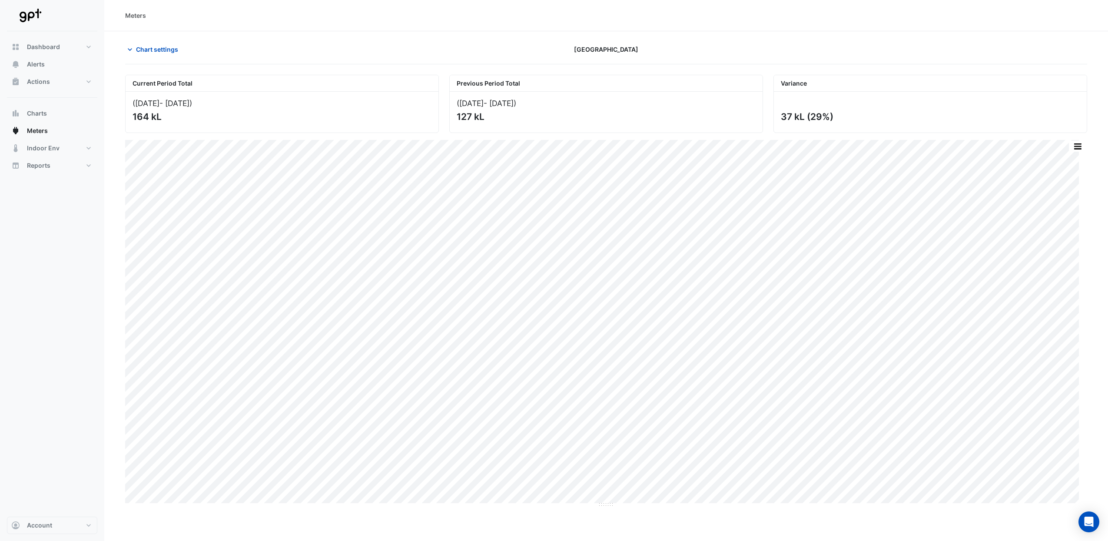
click at [174, 51] on span "Chart settings" at bounding box center [157, 49] width 42 height 9
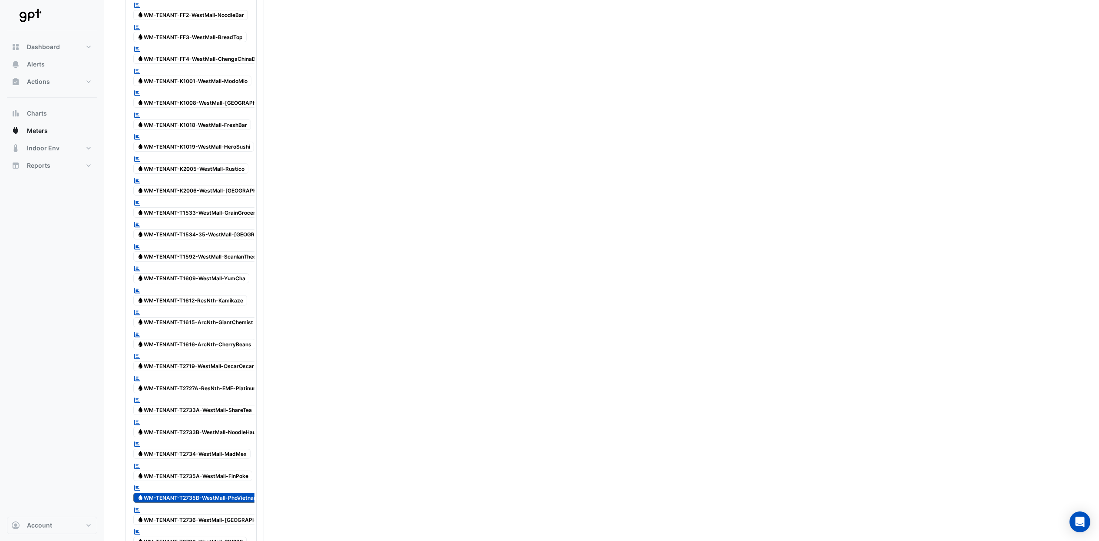
scroll to position [2226, 0]
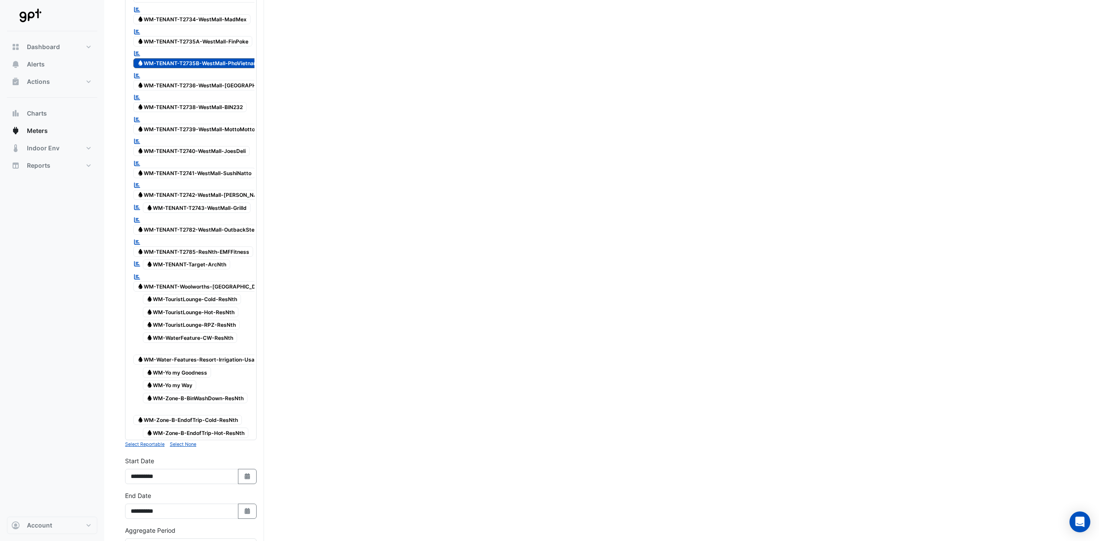
click at [189, 58] on span "Water WM-TENANT-T2735B-WestMall-PhoVietnamese" at bounding box center [202, 63] width 138 height 10
